Goal: Task Accomplishment & Management: Use online tool/utility

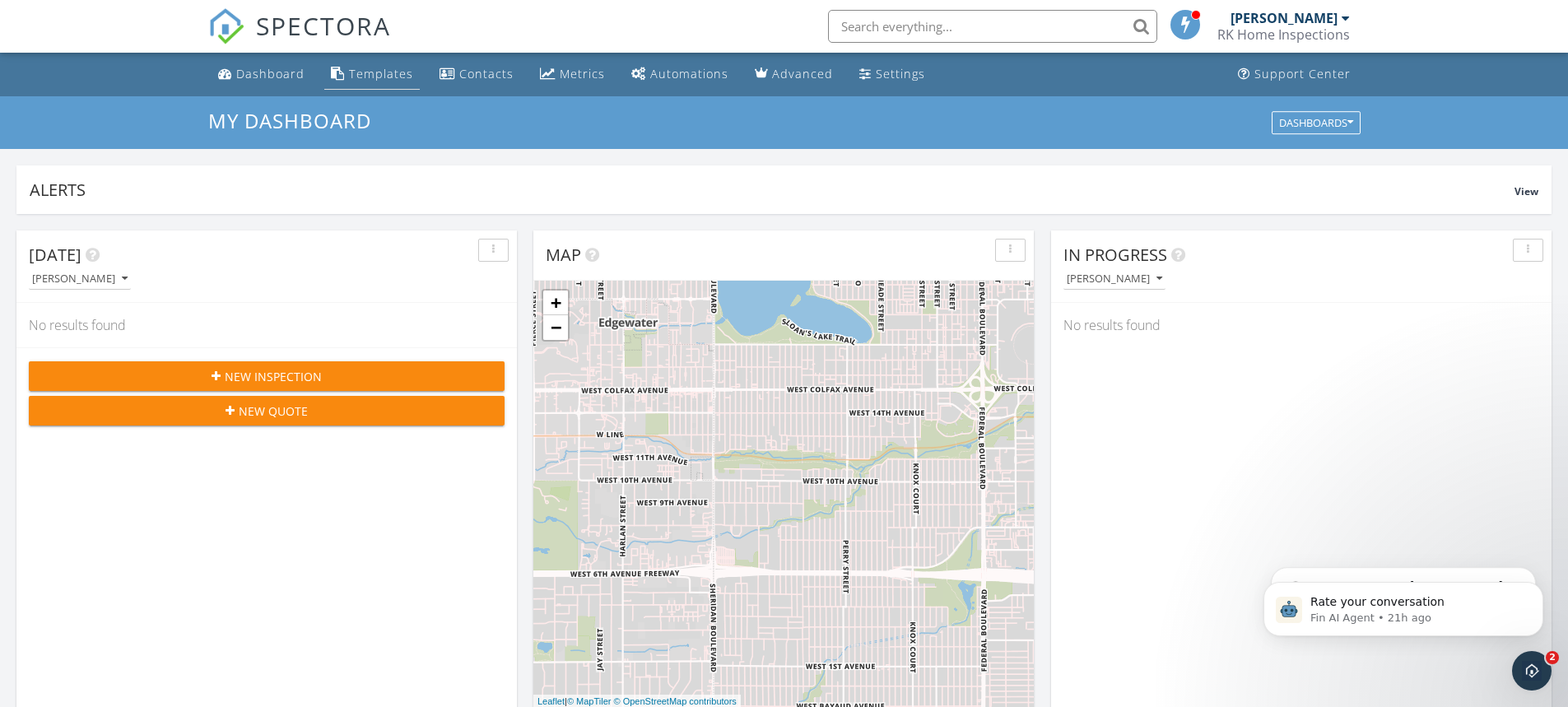
click at [395, 69] on div "Templates" at bounding box center [381, 74] width 64 height 16
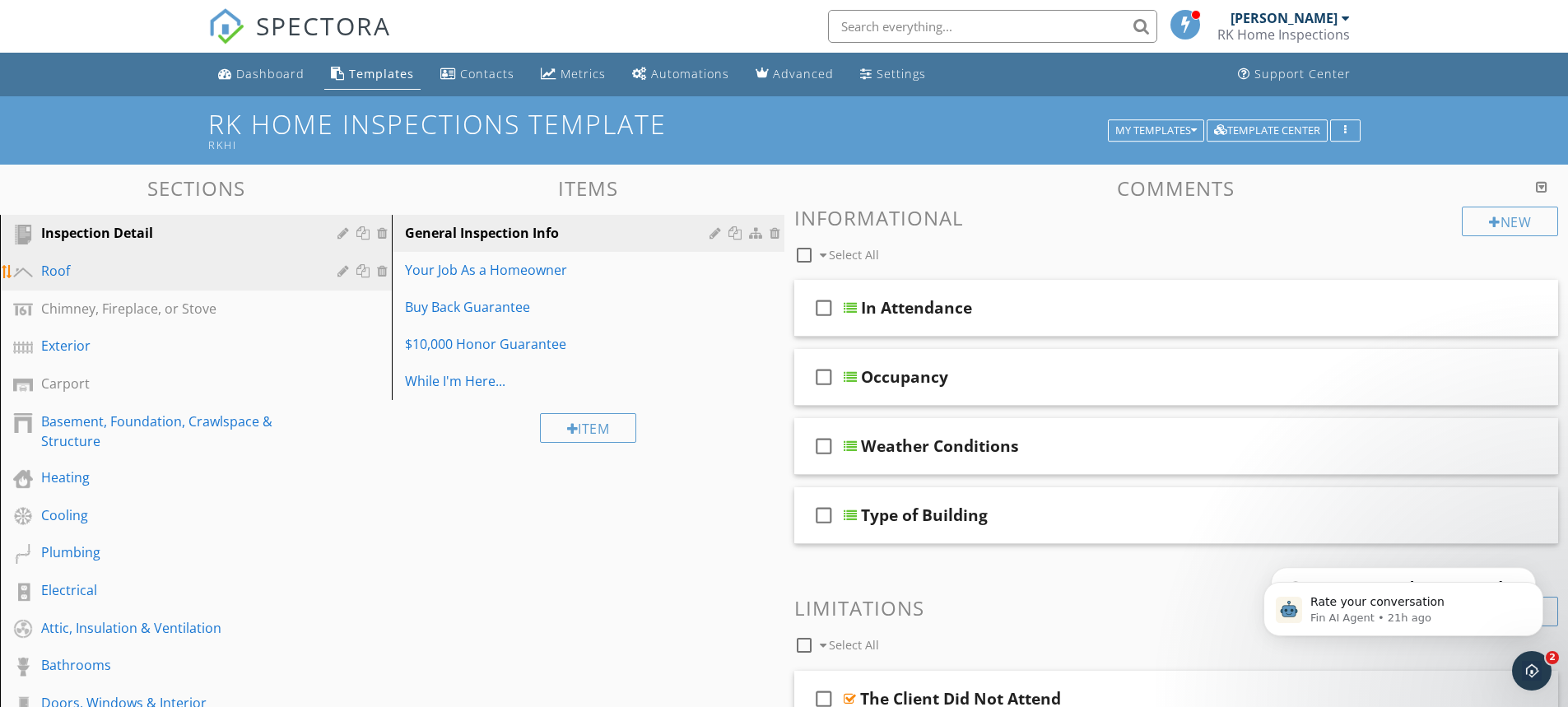
click at [156, 276] on div "Roof" at bounding box center [177, 271] width 272 height 20
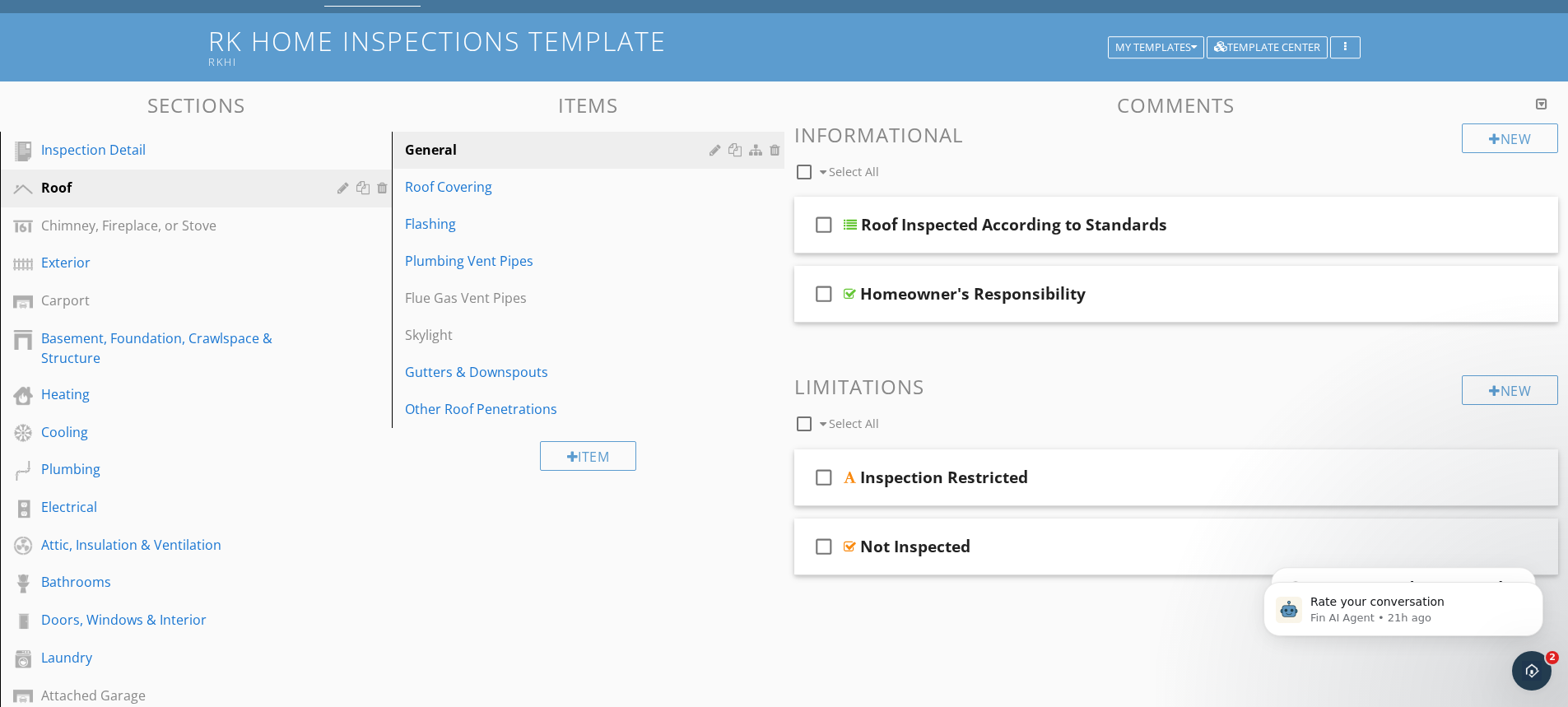
scroll to position [84, 0]
click at [483, 192] on div "Roof Covering" at bounding box center [559, 186] width 308 height 20
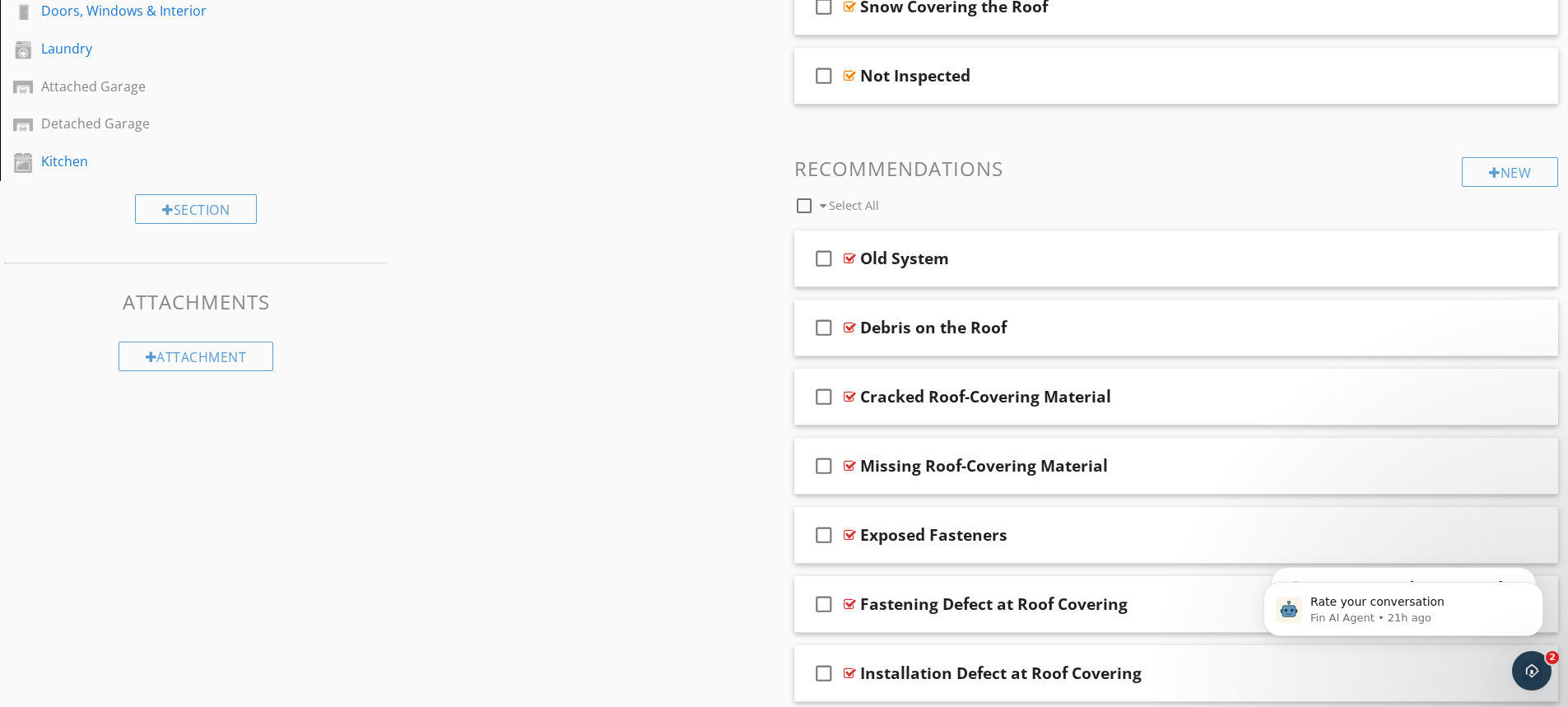
click at [668, 392] on div "Sections Inspection Detail Roof Chimney, Fireplace, or Stove Exterior Carport B…" at bounding box center [784, 321] width 1568 height 1698
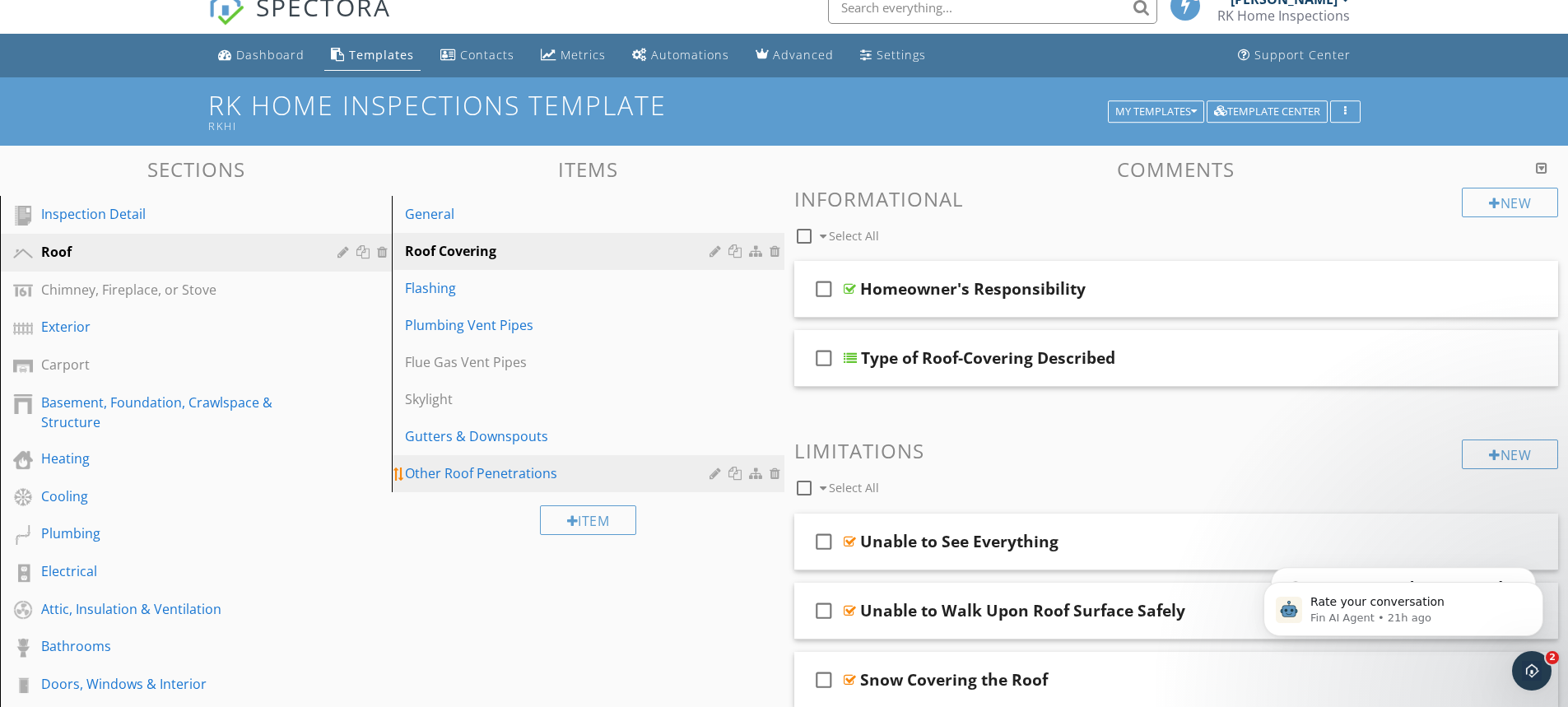
scroll to position [18, 0]
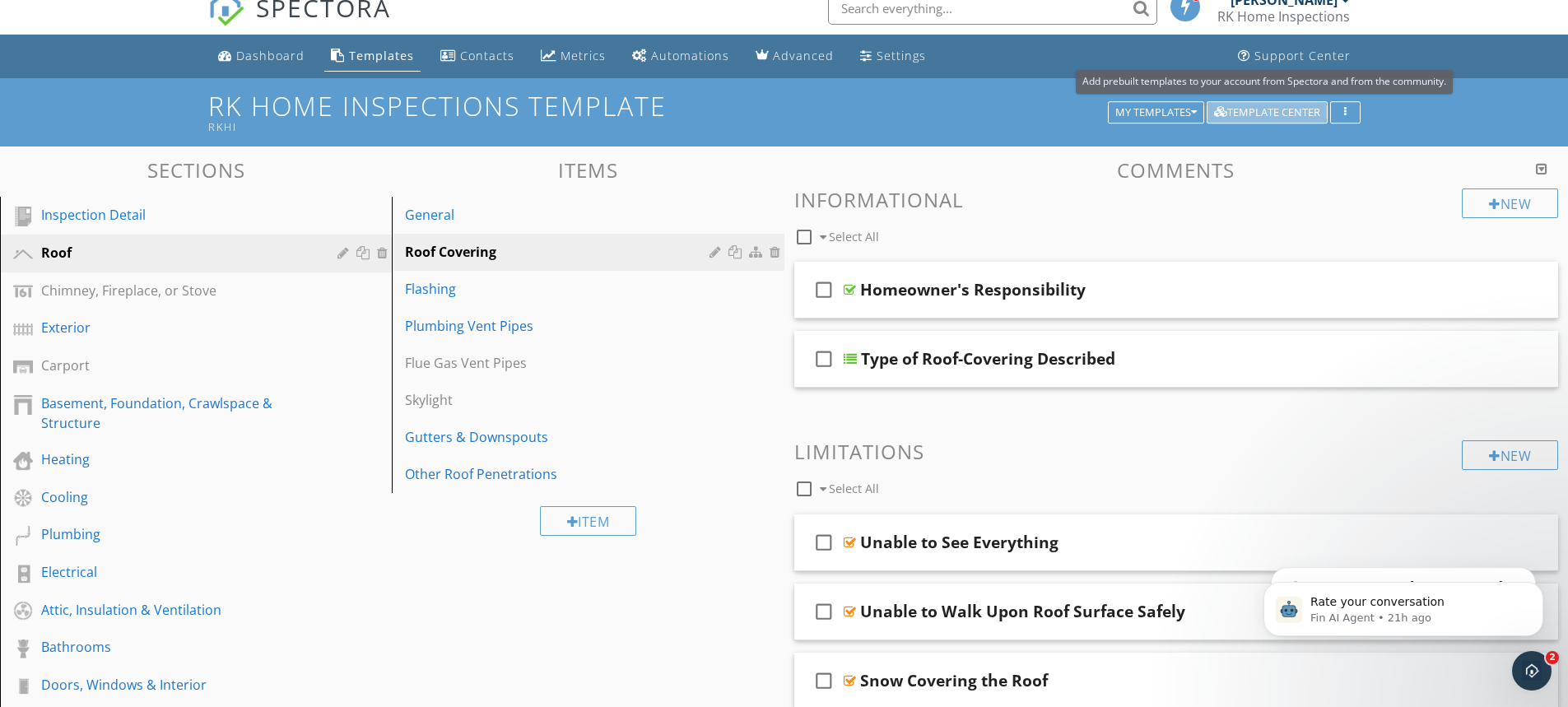
click at [1297, 116] on div "Template Center" at bounding box center [1267, 112] width 106 height 12
